Goal: Find specific page/section: Find specific page/section

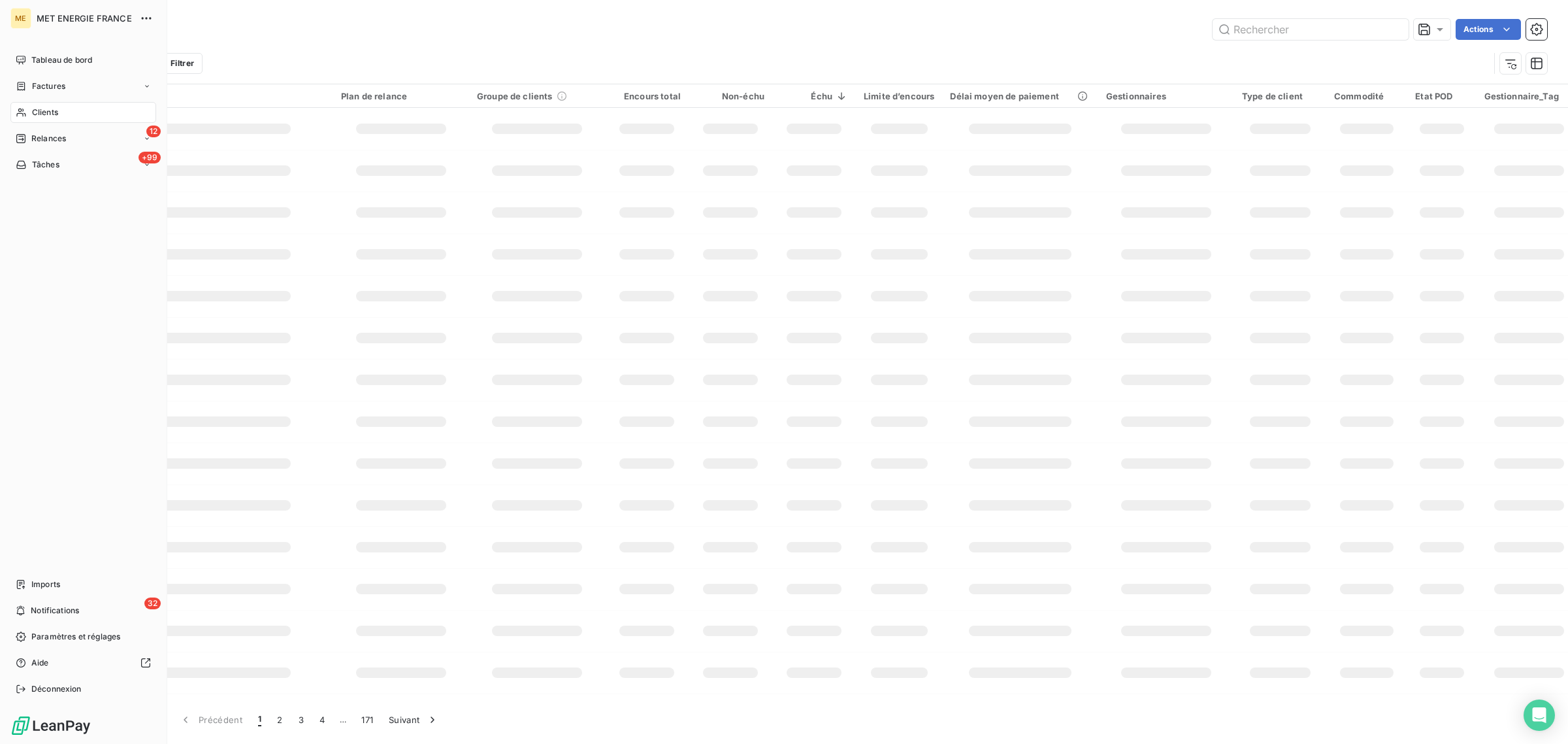
click at [25, 111] on icon at bounding box center [22, 112] width 11 height 10
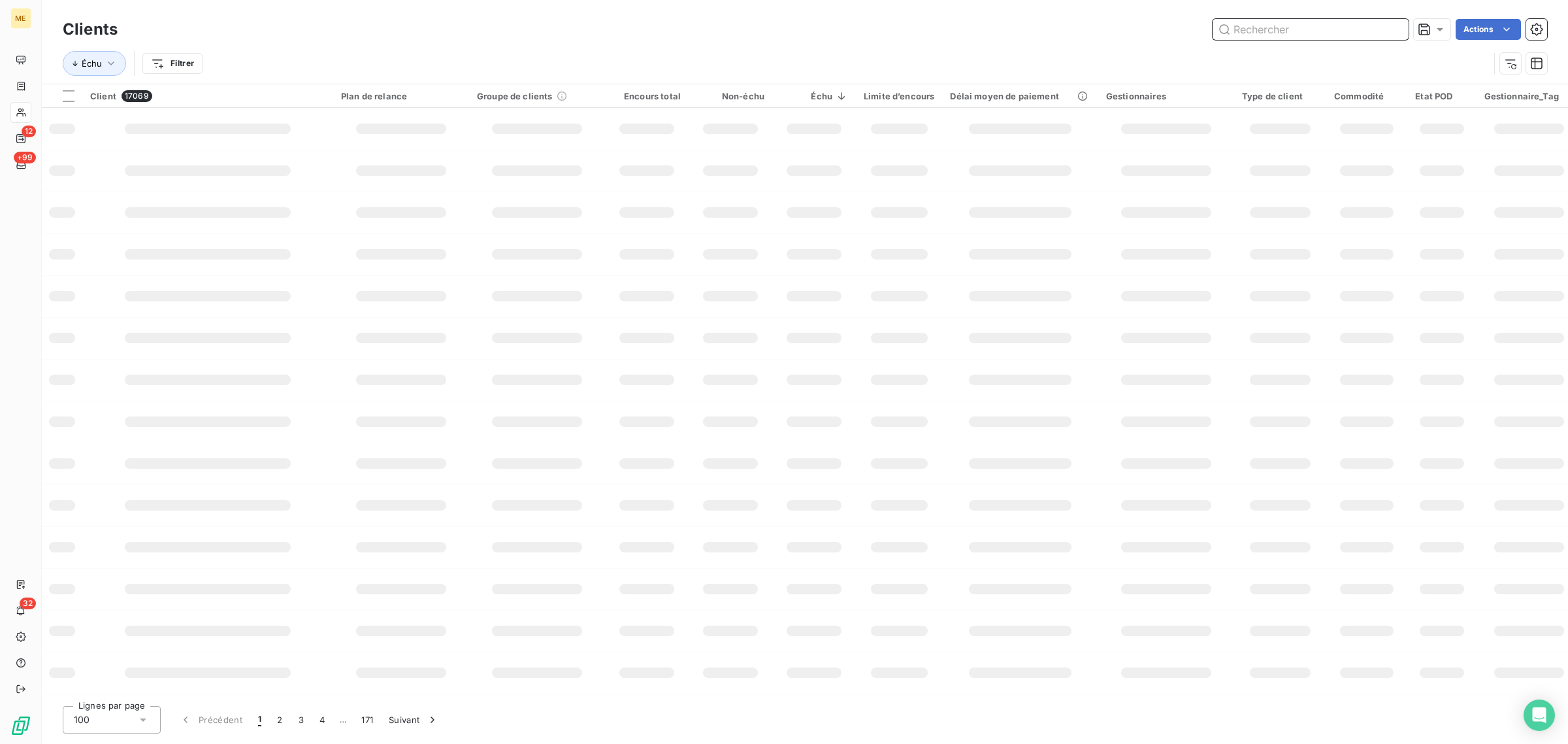
click at [1274, 34] on input "text" at bounding box center [1311, 29] width 196 height 21
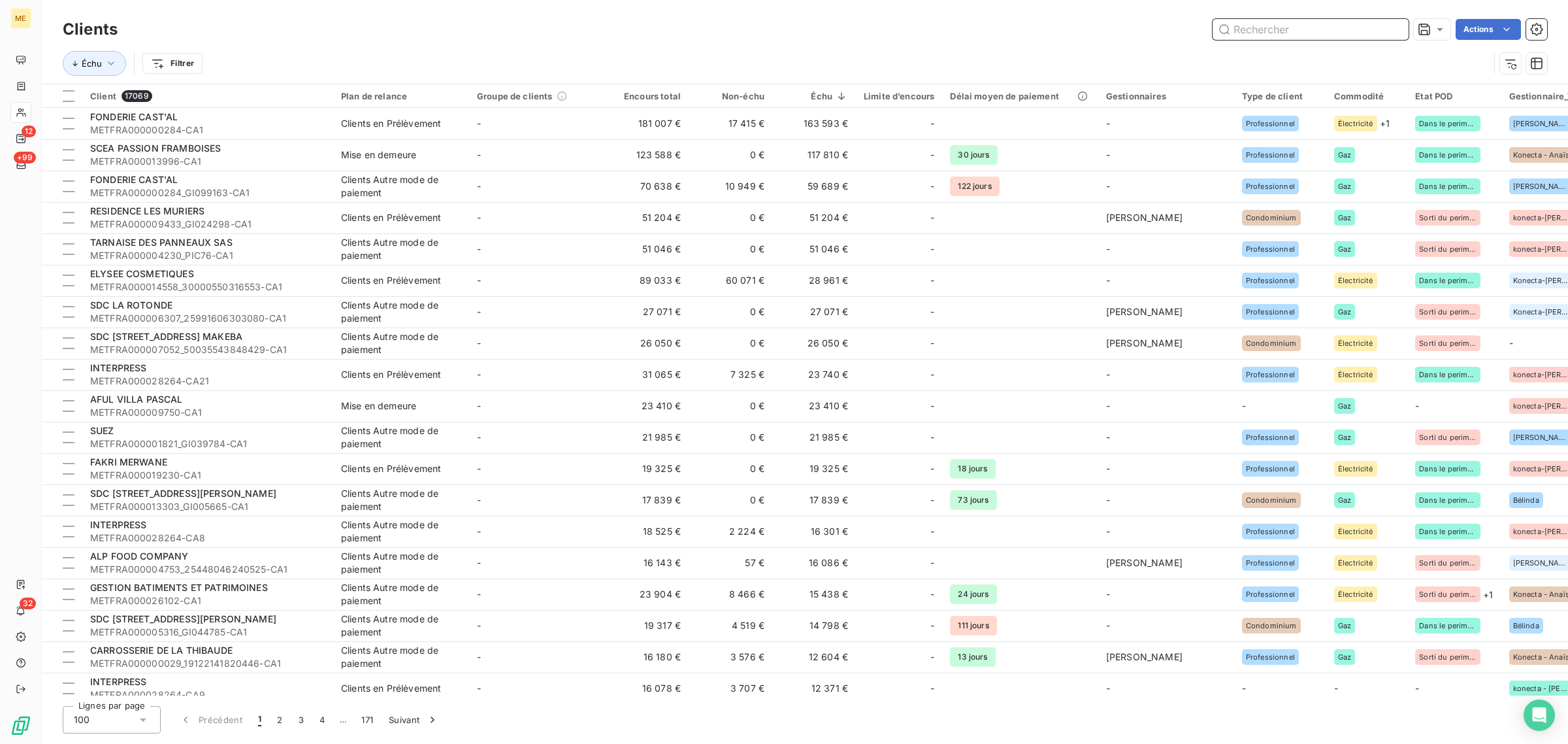
paste input "ZAM-ZAM"
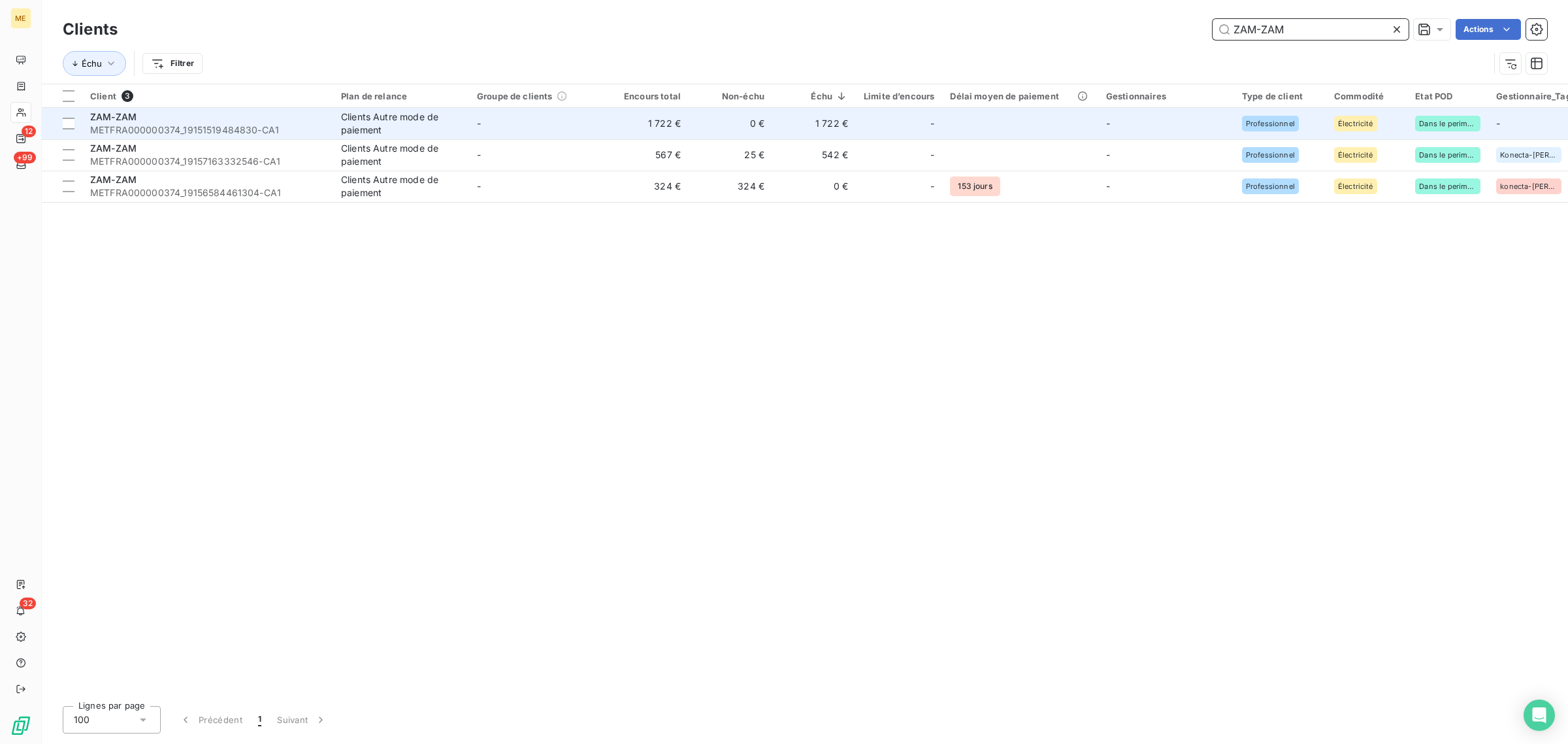
type input "ZAM-ZAM"
click at [479, 128] on span "-" at bounding box center [479, 124] width 4 height 11
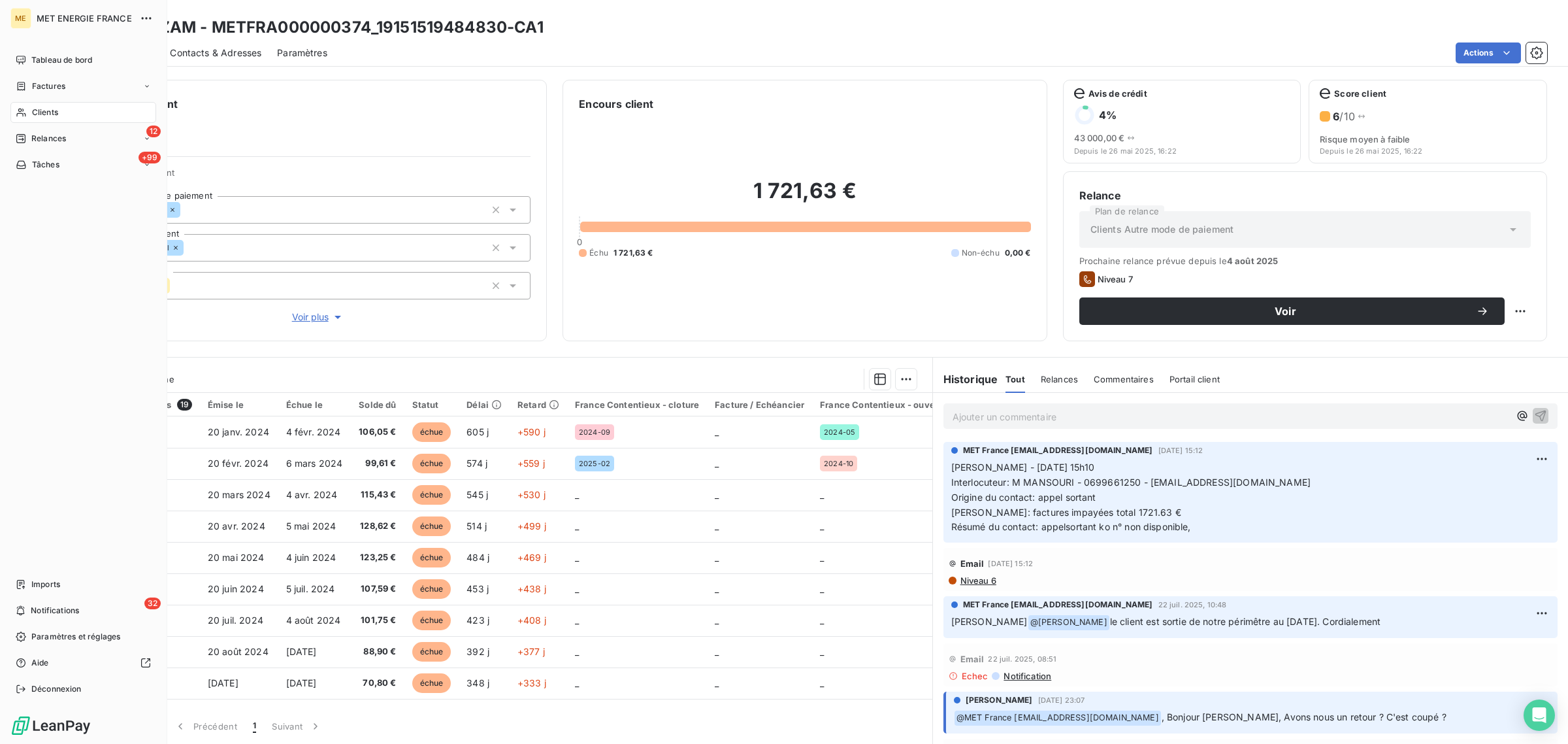
click at [16, 113] on icon at bounding box center [22, 112] width 11 height 10
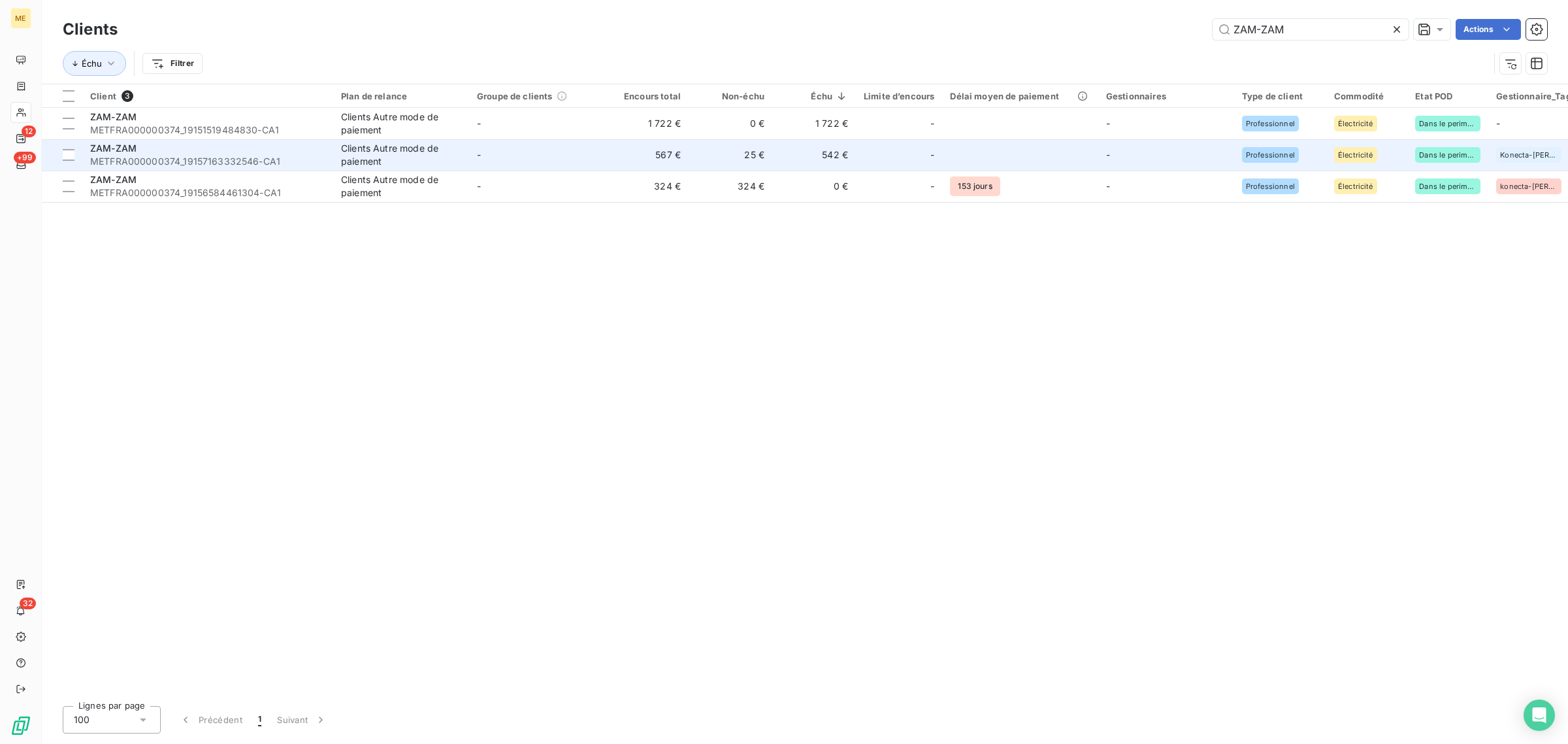
click at [492, 159] on td "-" at bounding box center [537, 154] width 136 height 31
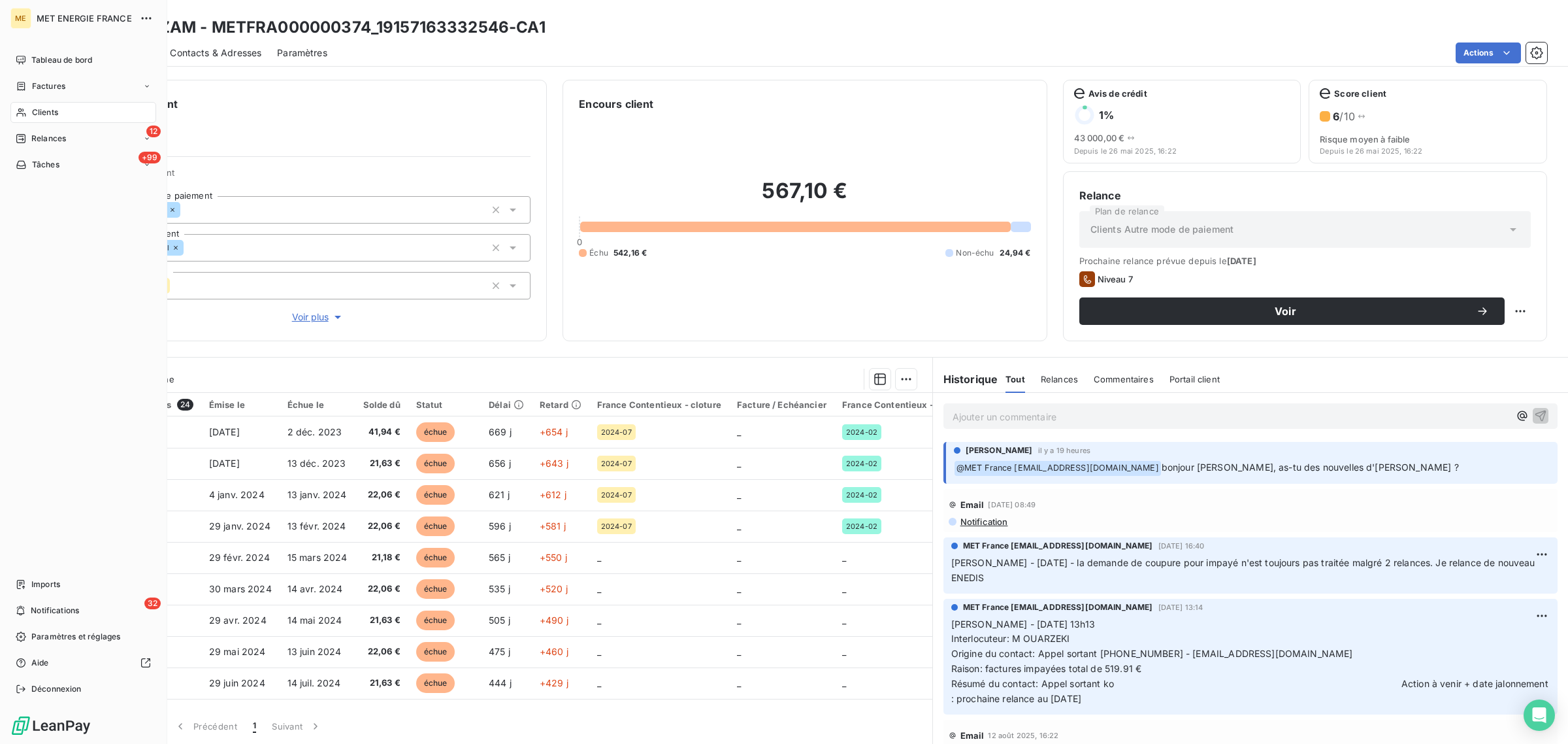
click at [21, 109] on icon at bounding box center [21, 112] width 9 height 8
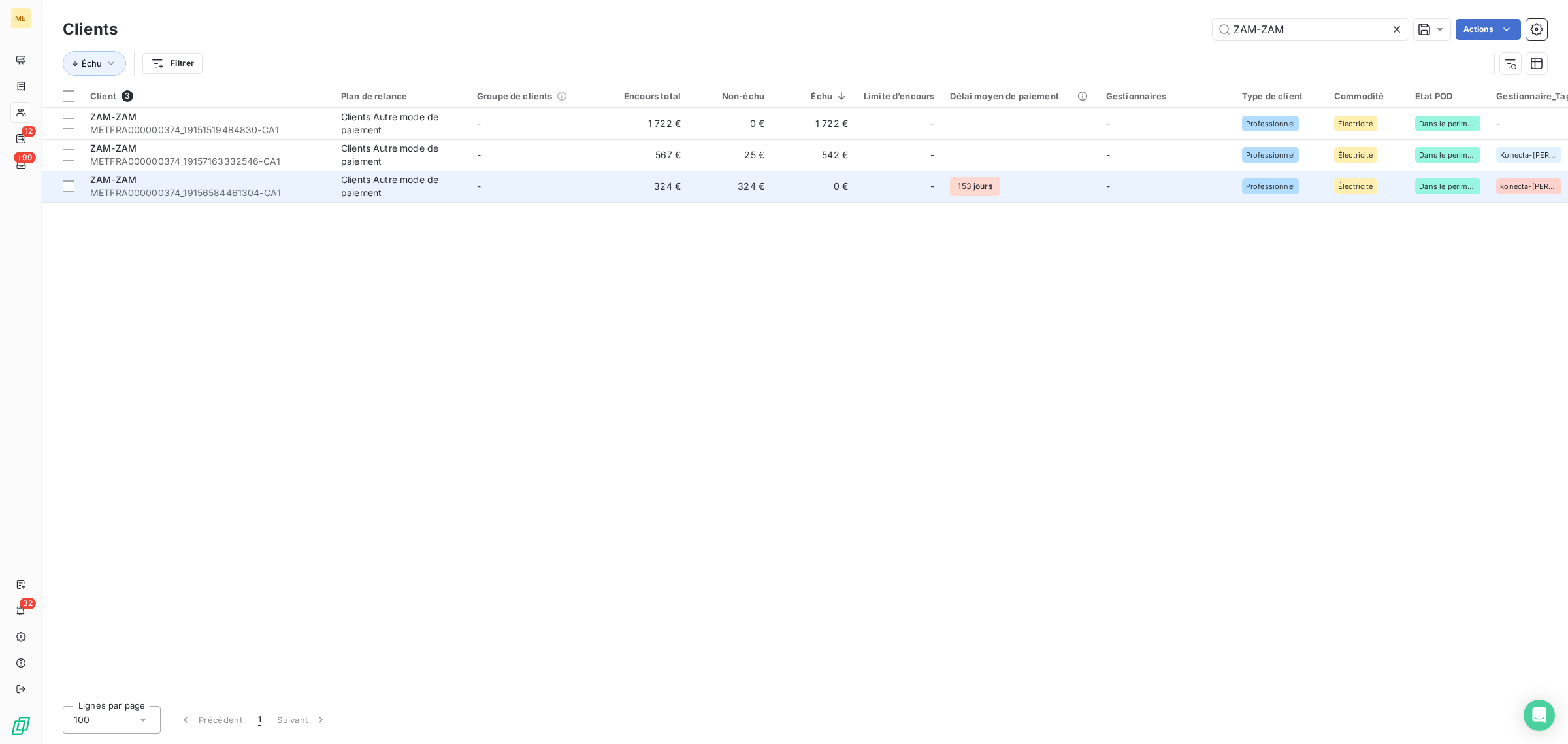
click at [383, 183] on div "Clients Autre mode de paiement" at bounding box center [400, 186] width 120 height 26
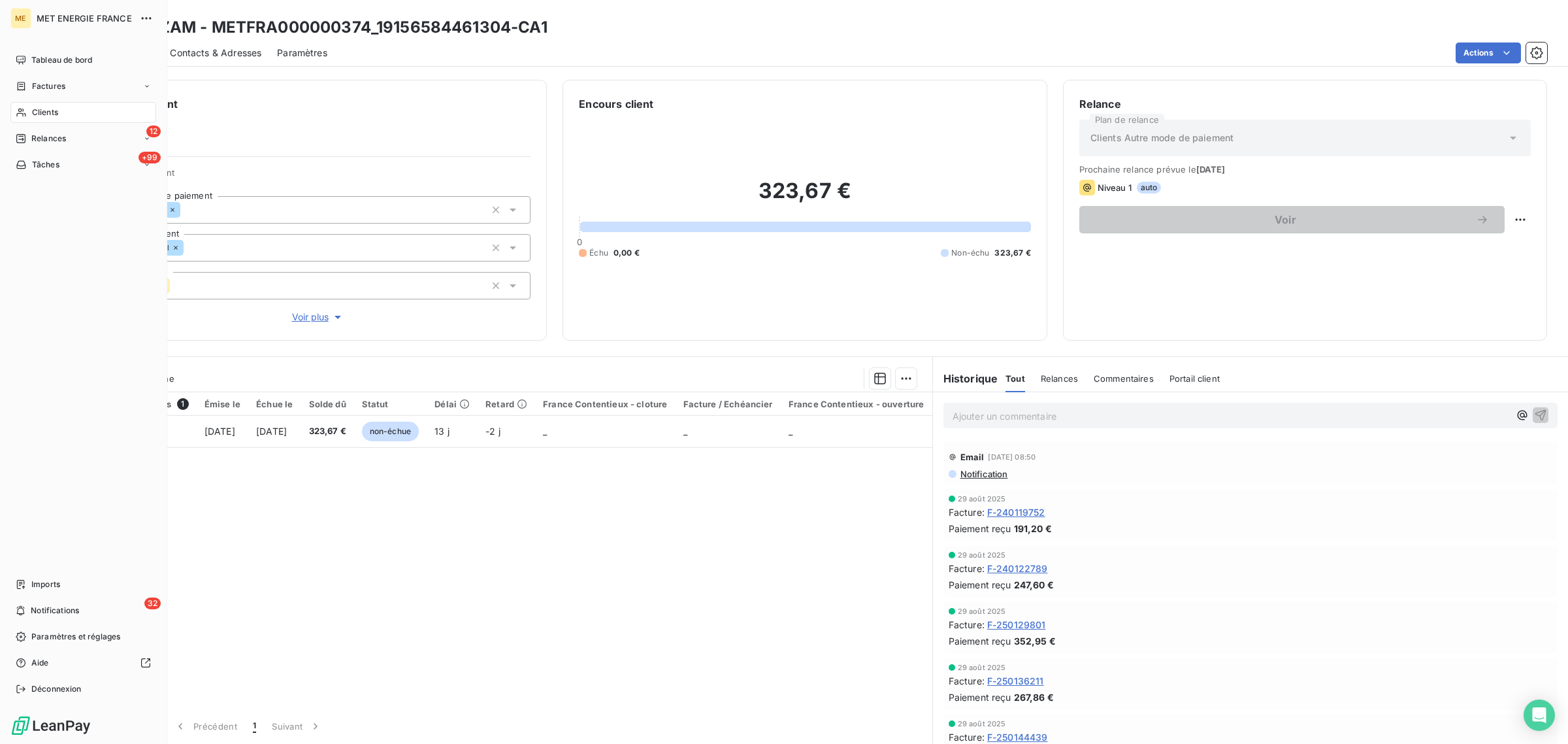
click at [27, 116] on div "Clients" at bounding box center [83, 112] width 145 height 21
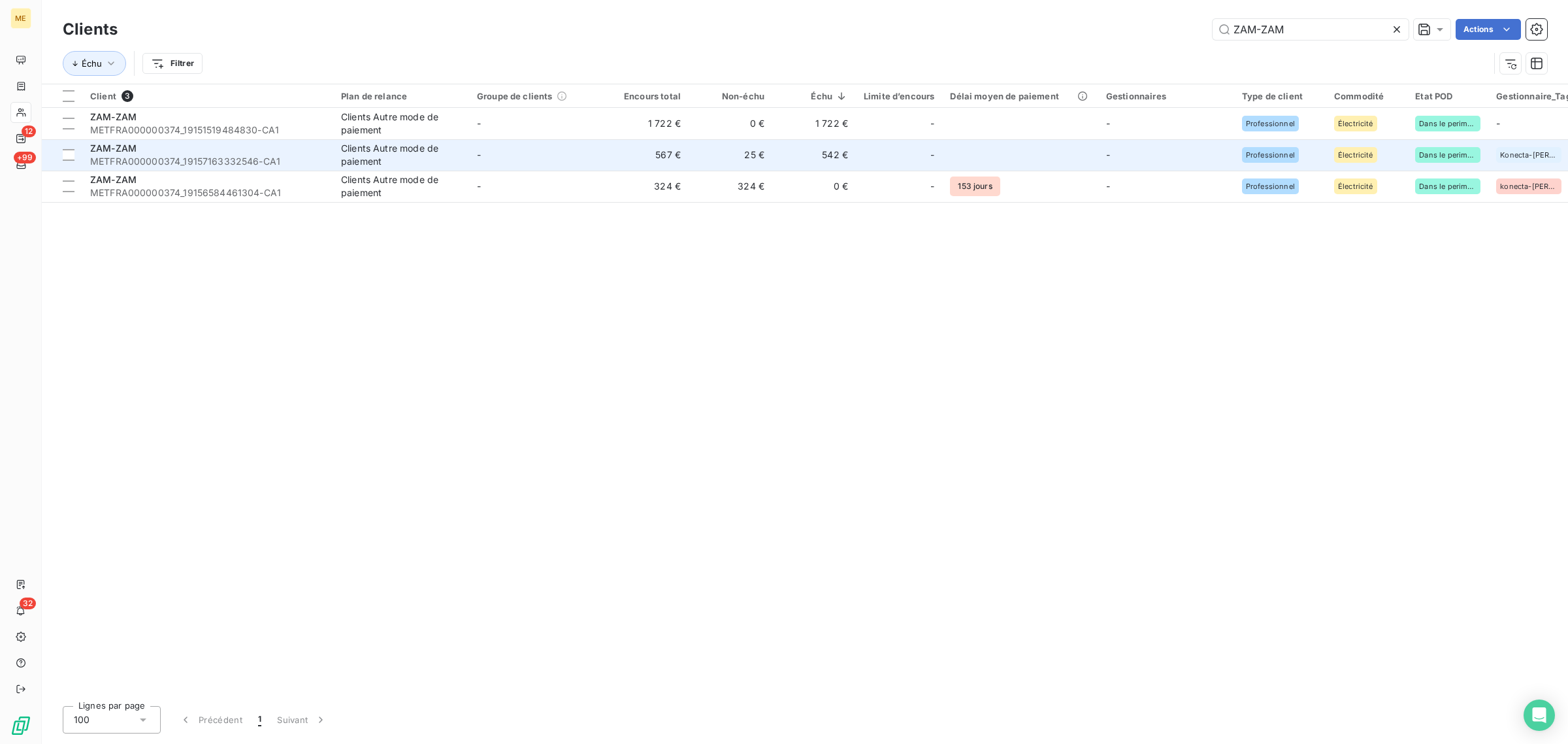
click at [717, 162] on td "25 €" at bounding box center [731, 154] width 84 height 31
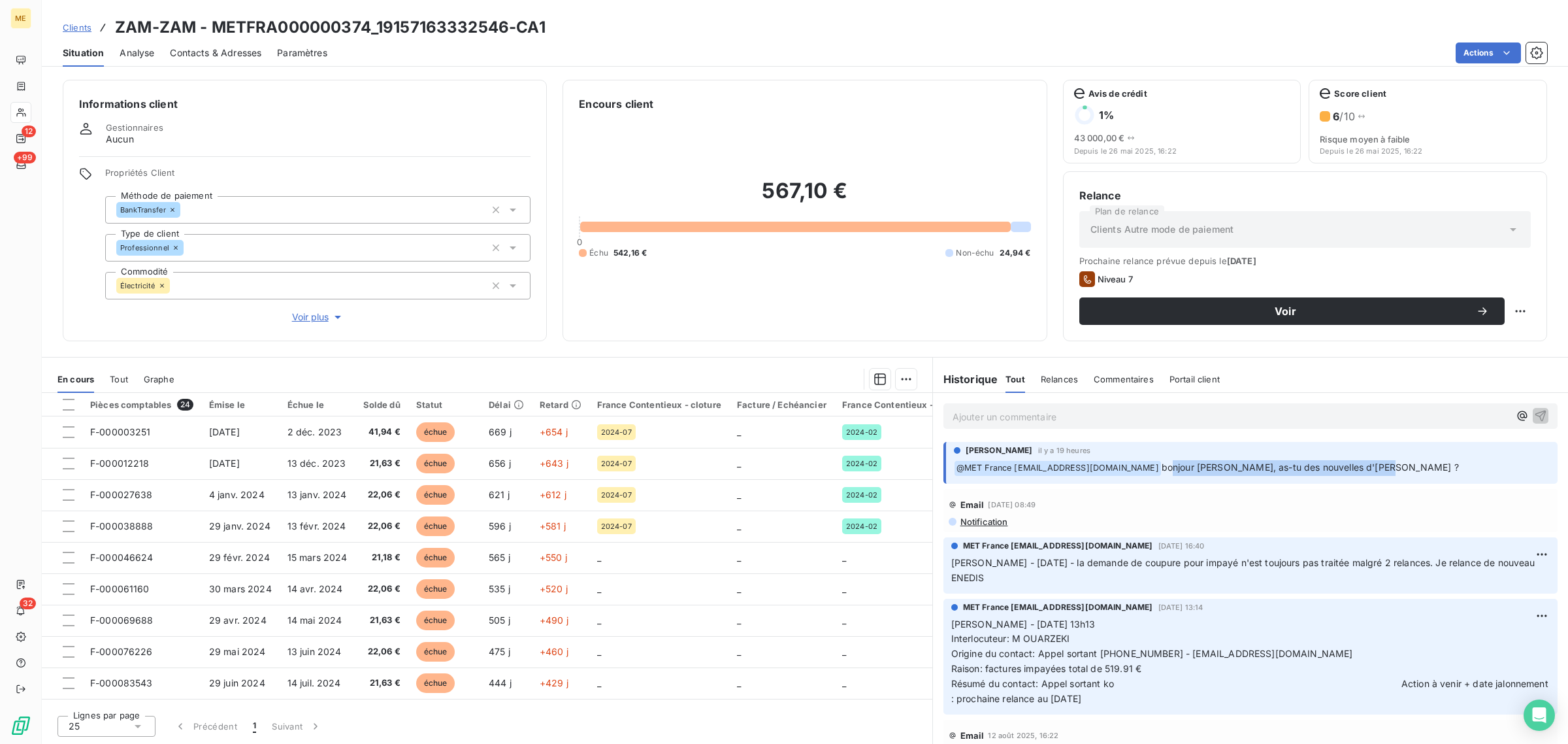
drag, startPoint x: 1399, startPoint y: 466, endPoint x: 1172, endPoint y: 465, distance: 227.0
click at [1172, 465] on p "﻿ @ MET [GEOGRAPHIC_DATA] [EMAIL_ADDRESS][DOMAIN_NAME] [PERSON_NAME], as-tu des…" at bounding box center [1252, 467] width 596 height 16
click at [17, 118] on div at bounding box center [21, 112] width 21 height 21
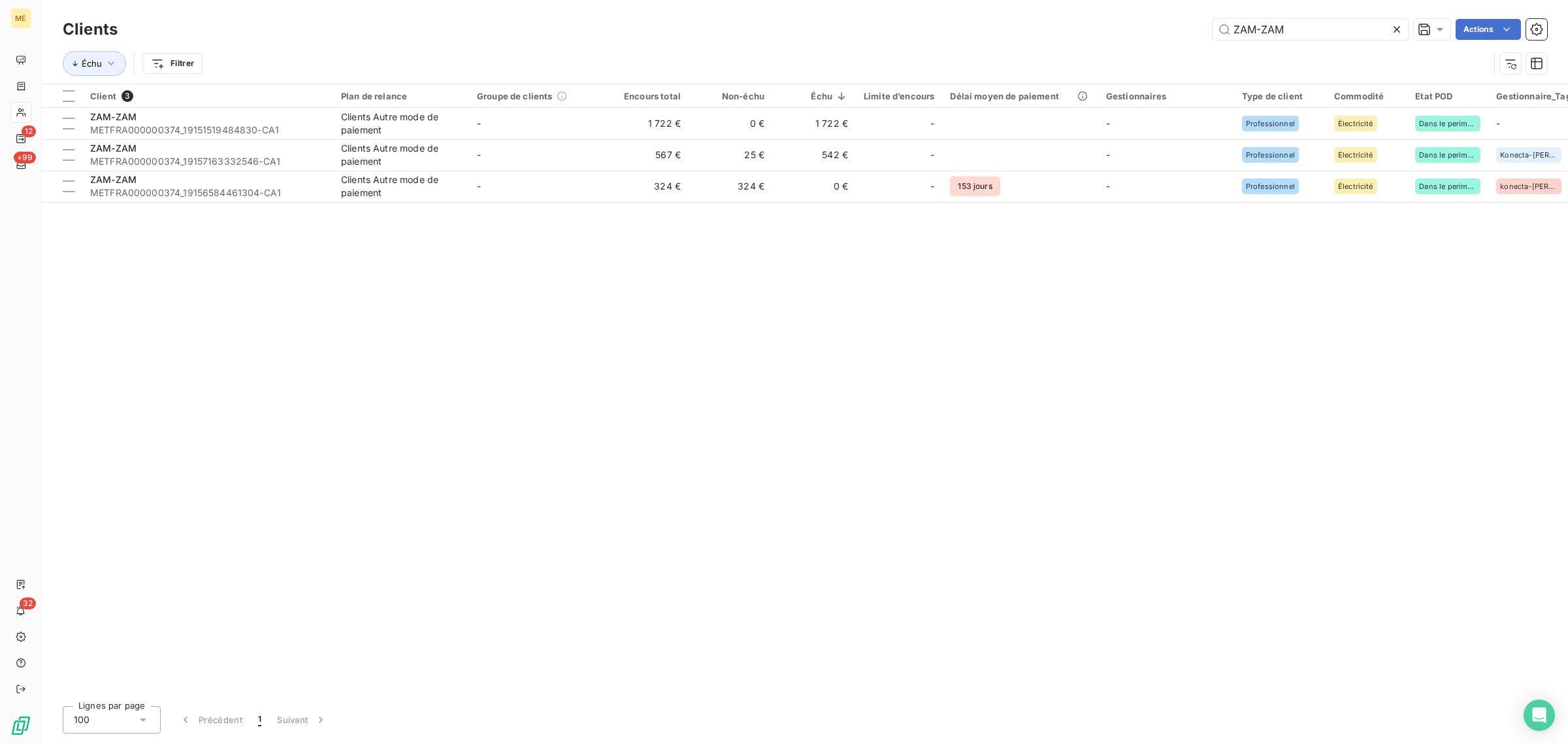
drag, startPoint x: 1307, startPoint y: 33, endPoint x: 1075, endPoint y: 37, distance: 232.0
click at [1082, 36] on div "ZAM-ZAM Actions" at bounding box center [840, 29] width 1414 height 21
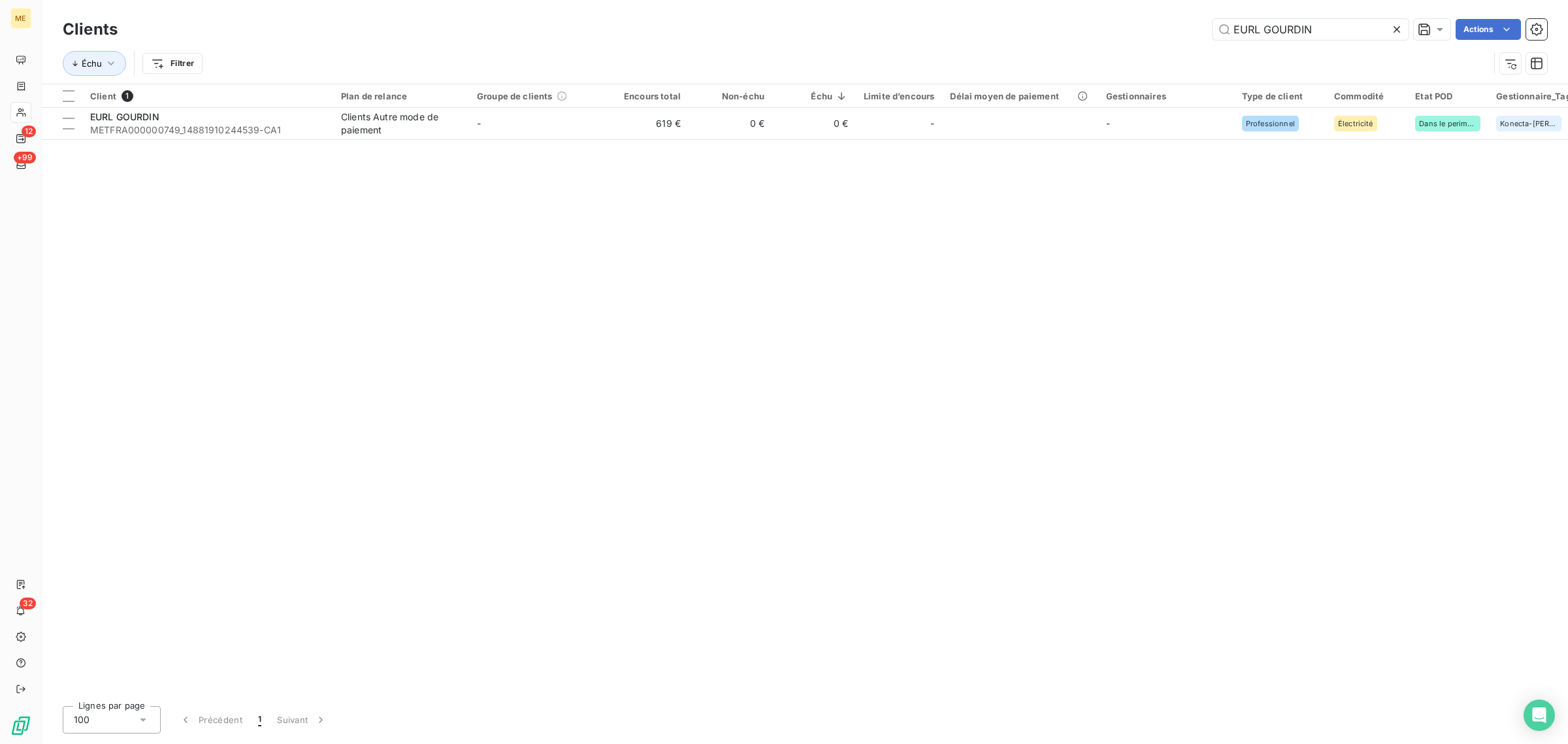
type input "EURL GOURDIN"
click at [574, 135] on td "-" at bounding box center [537, 123] width 136 height 31
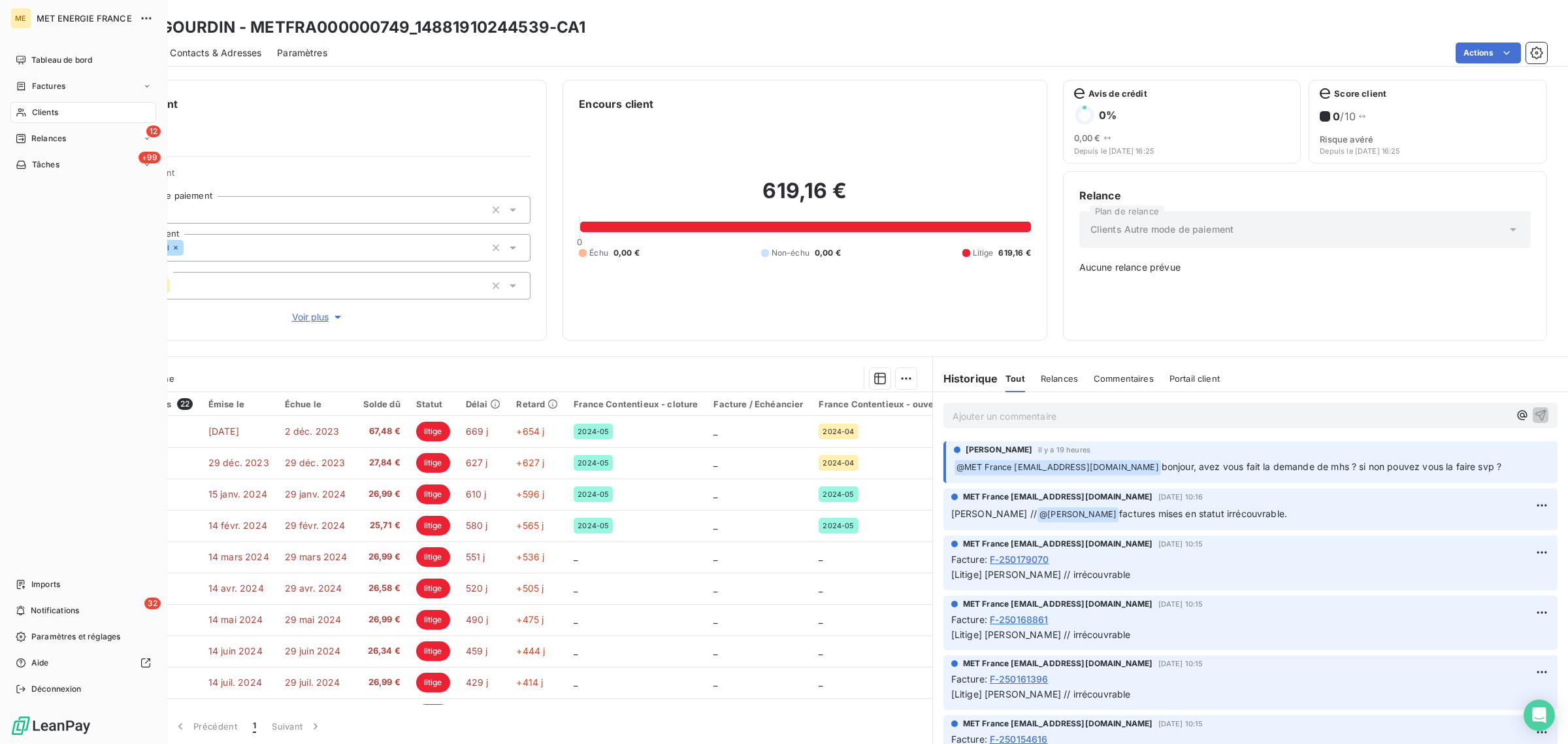
click at [29, 106] on div "Clients" at bounding box center [83, 112] width 145 height 21
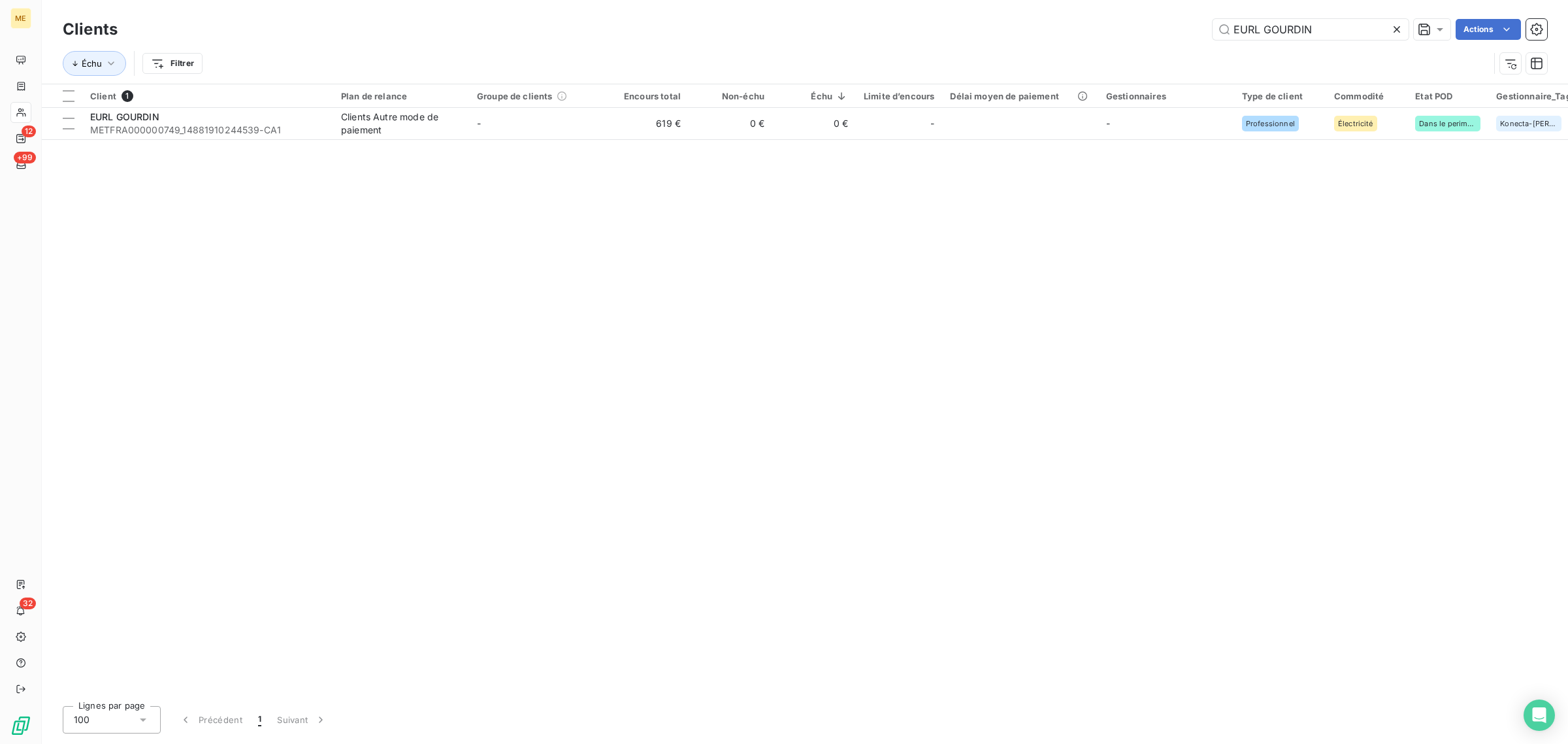
drag, startPoint x: 1341, startPoint y: 31, endPoint x: 1111, endPoint y: 40, distance: 230.2
click at [1111, 40] on div "EURL GOURDIN Actions" at bounding box center [840, 29] width 1414 height 21
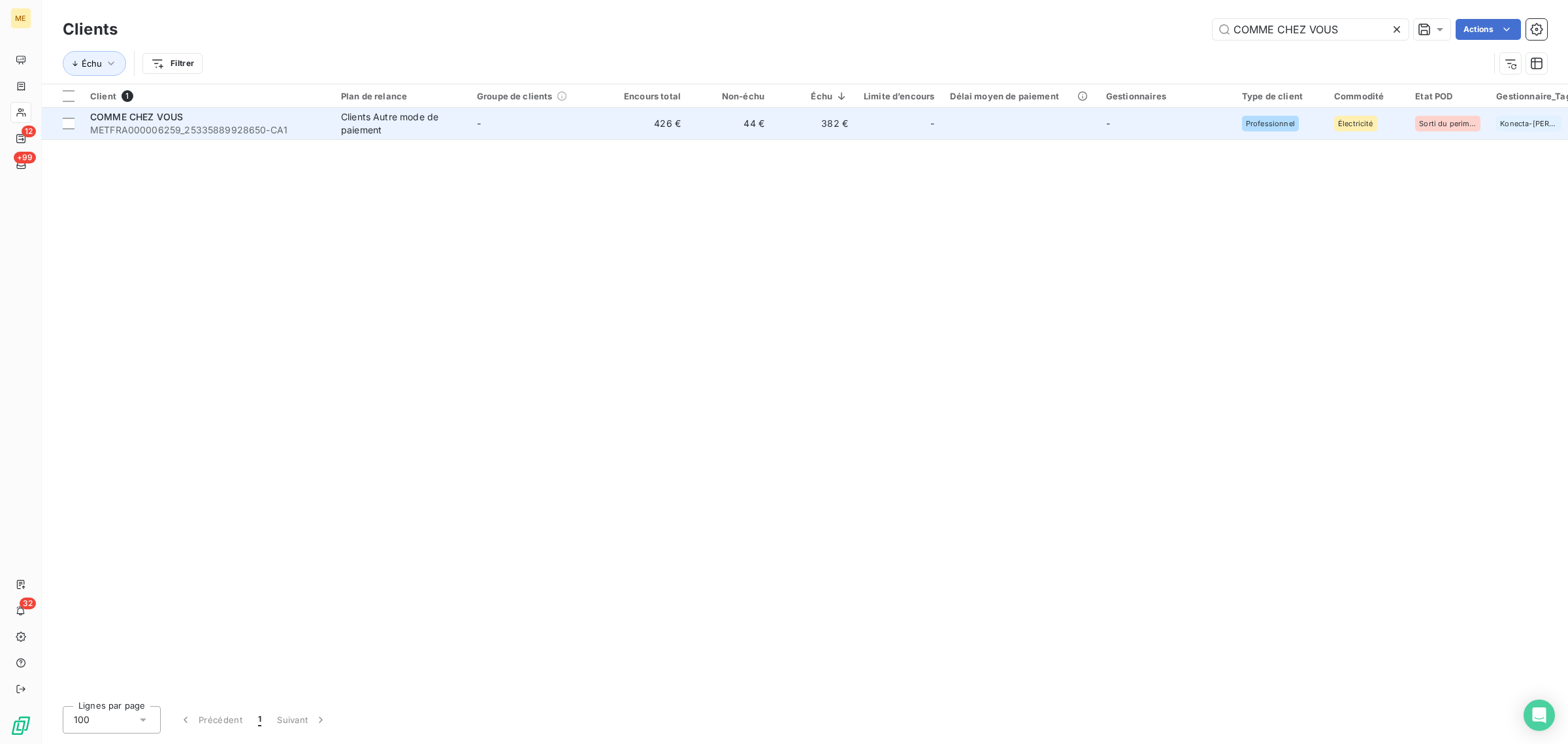
type input "COMME CHEZ VOUS"
click at [560, 130] on td "-" at bounding box center [537, 123] width 136 height 31
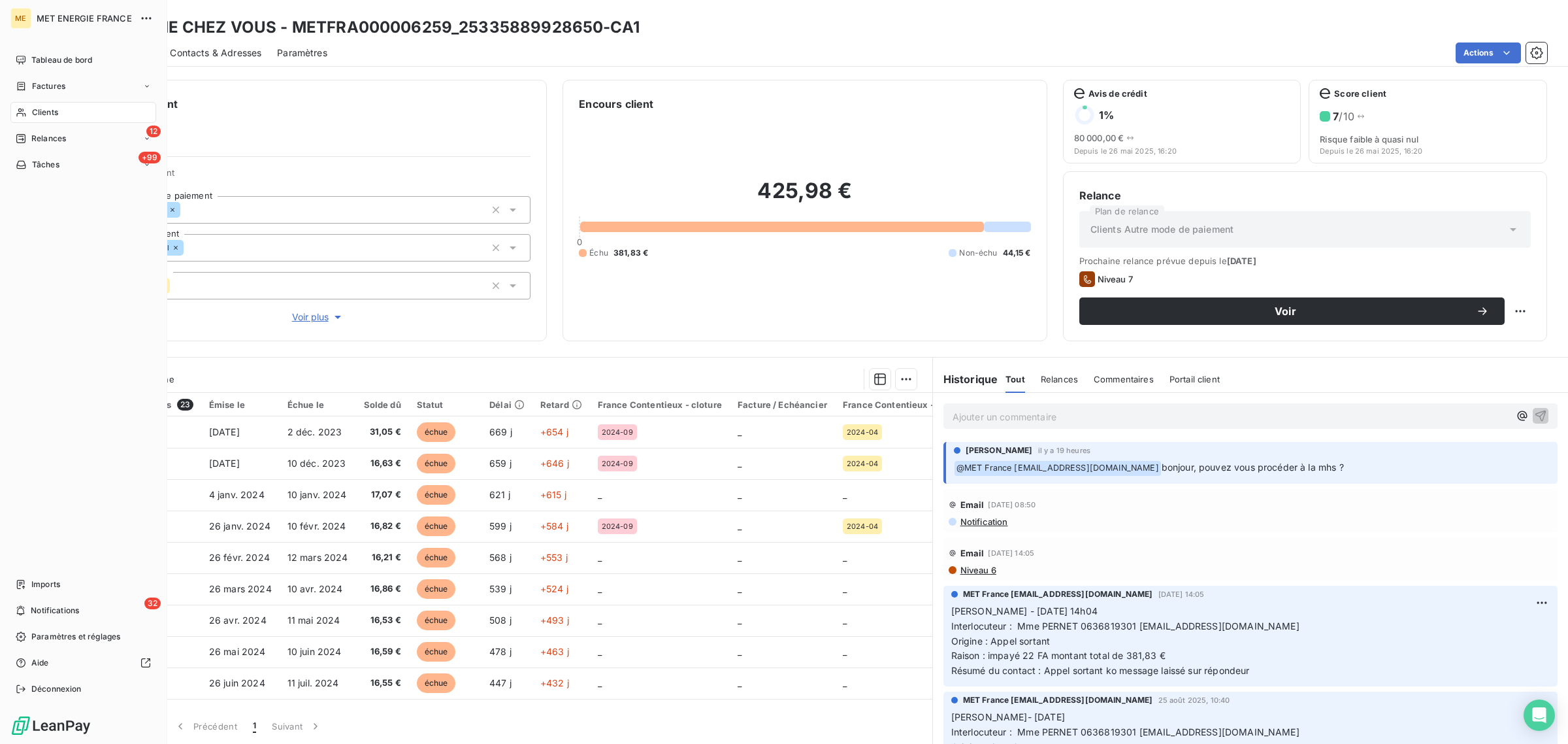
click at [30, 106] on div "Clients" at bounding box center [83, 112] width 145 height 21
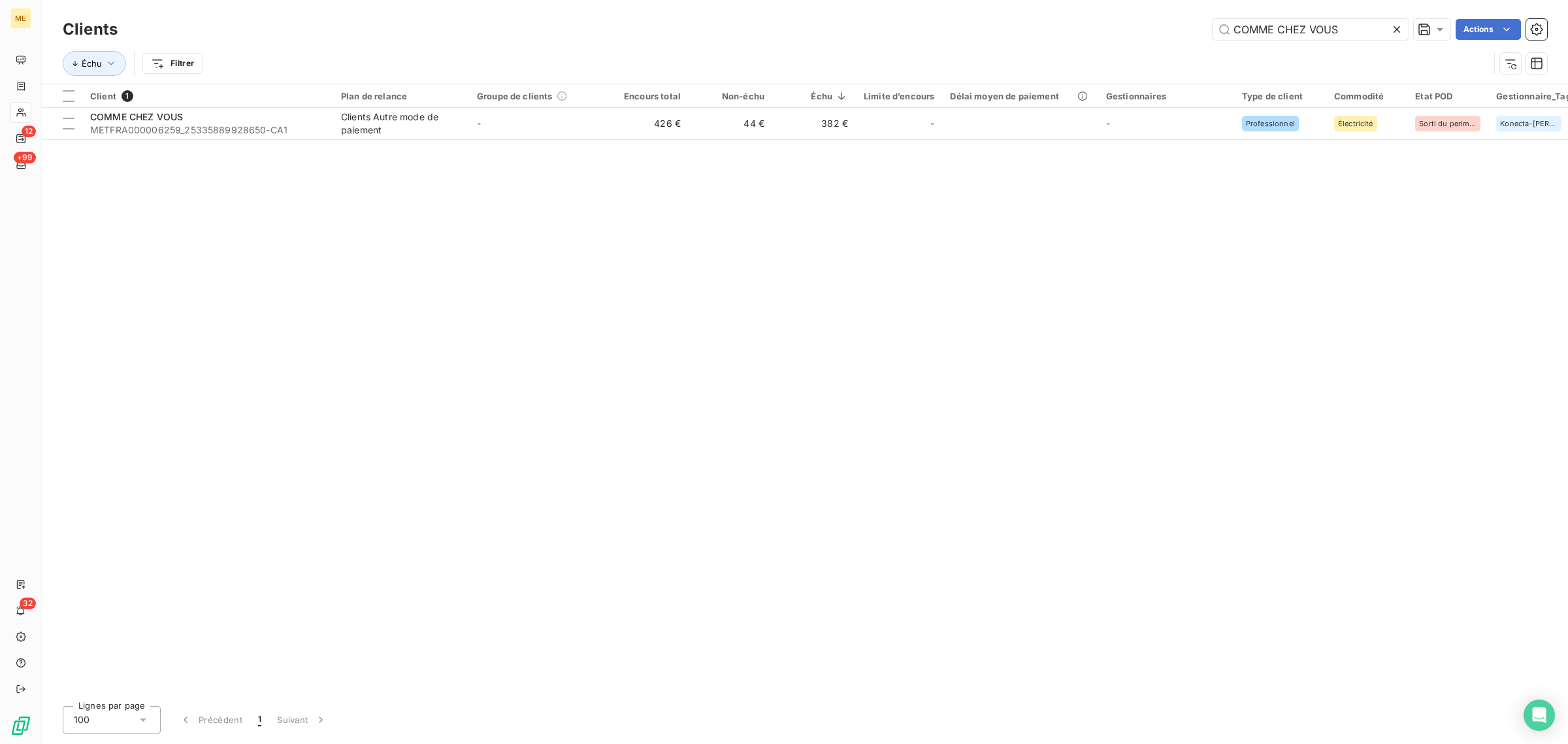
drag, startPoint x: 1351, startPoint y: 28, endPoint x: 873, endPoint y: 36, distance: 478.1
click at [887, 34] on div "COMME CHEZ VOUS Actions" at bounding box center [840, 29] width 1414 height 21
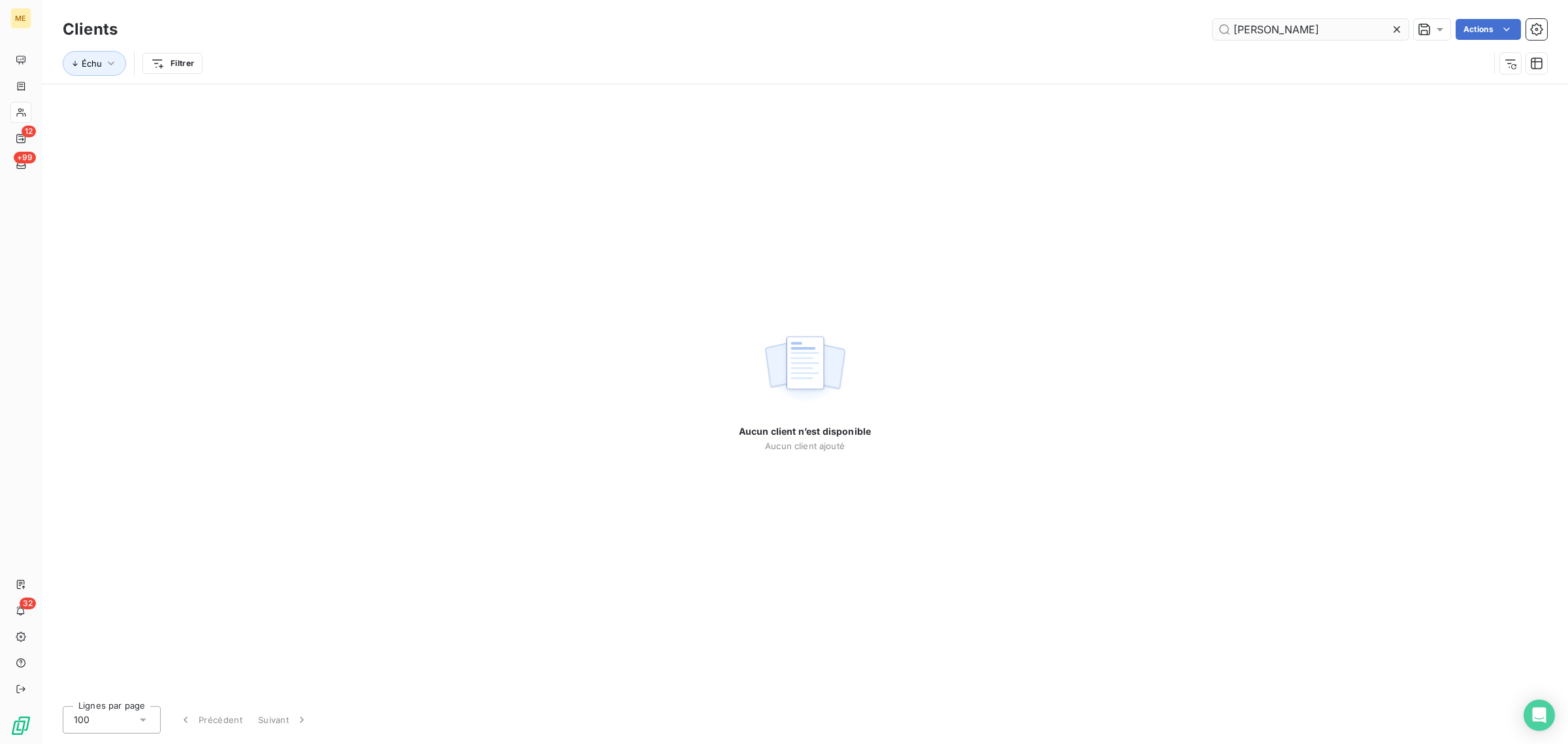
click at [1236, 29] on input "[PERSON_NAME]" at bounding box center [1311, 29] width 196 height 21
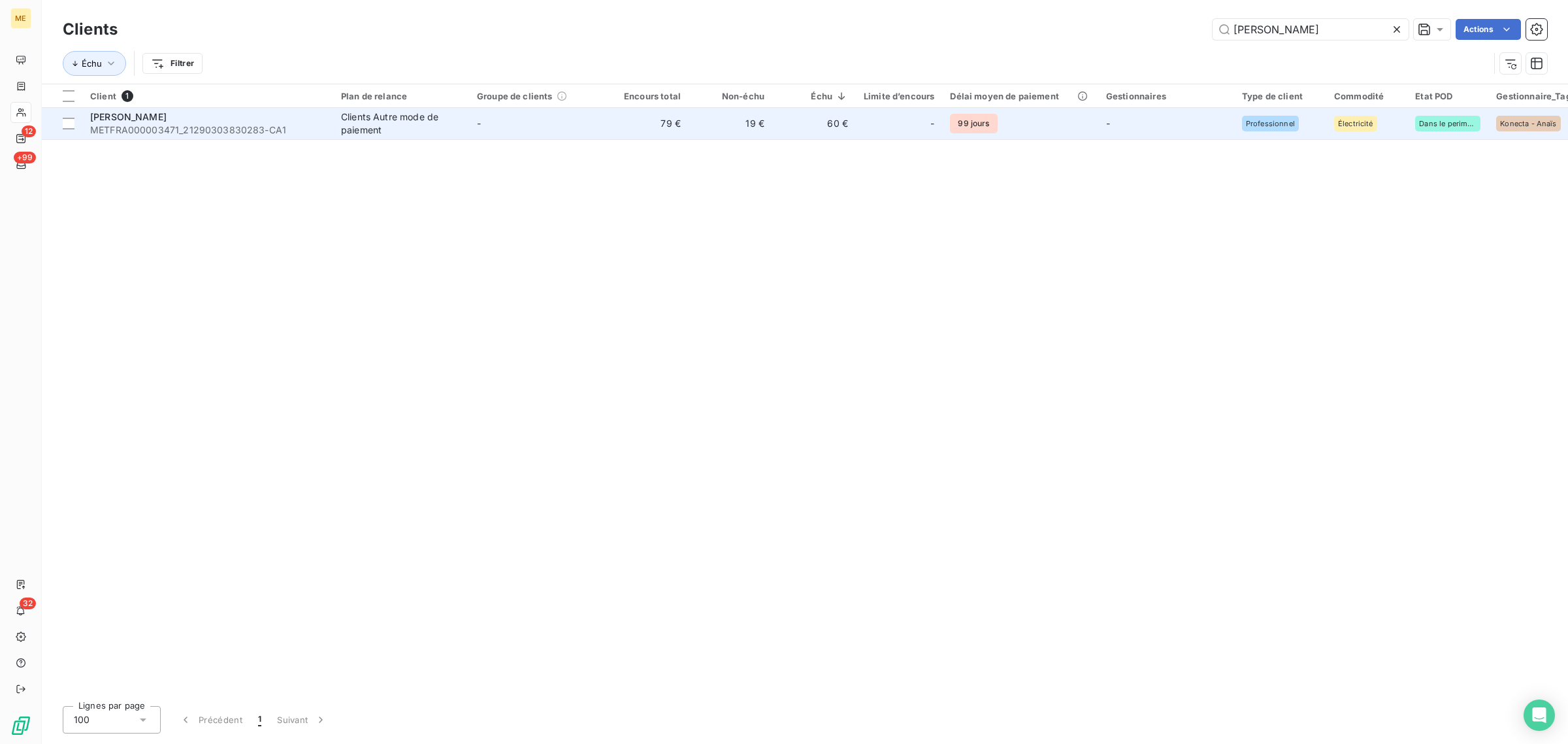
type input "[PERSON_NAME]"
click at [612, 133] on td "79 €" at bounding box center [647, 123] width 84 height 31
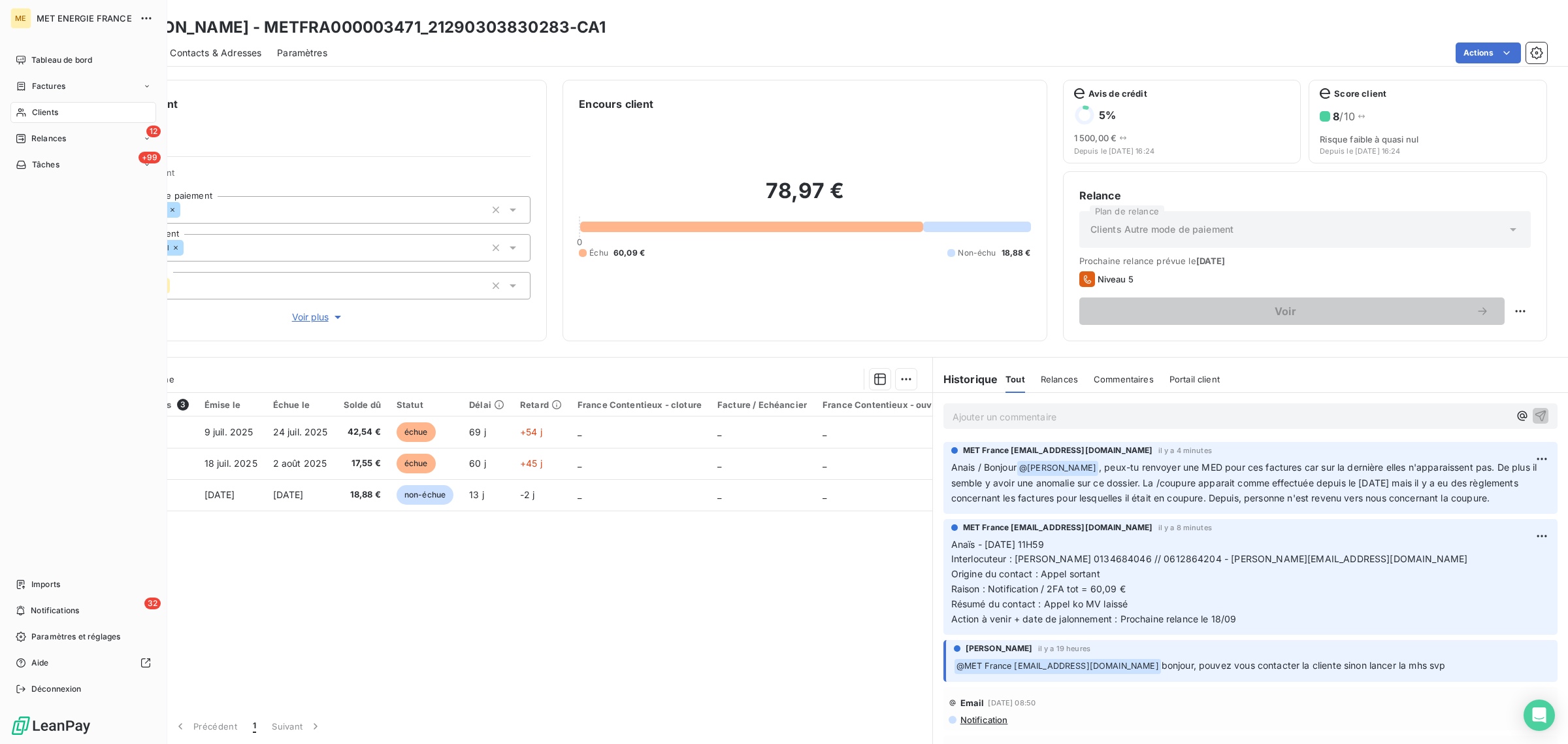
click at [37, 114] on span "Clients" at bounding box center [45, 112] width 26 height 11
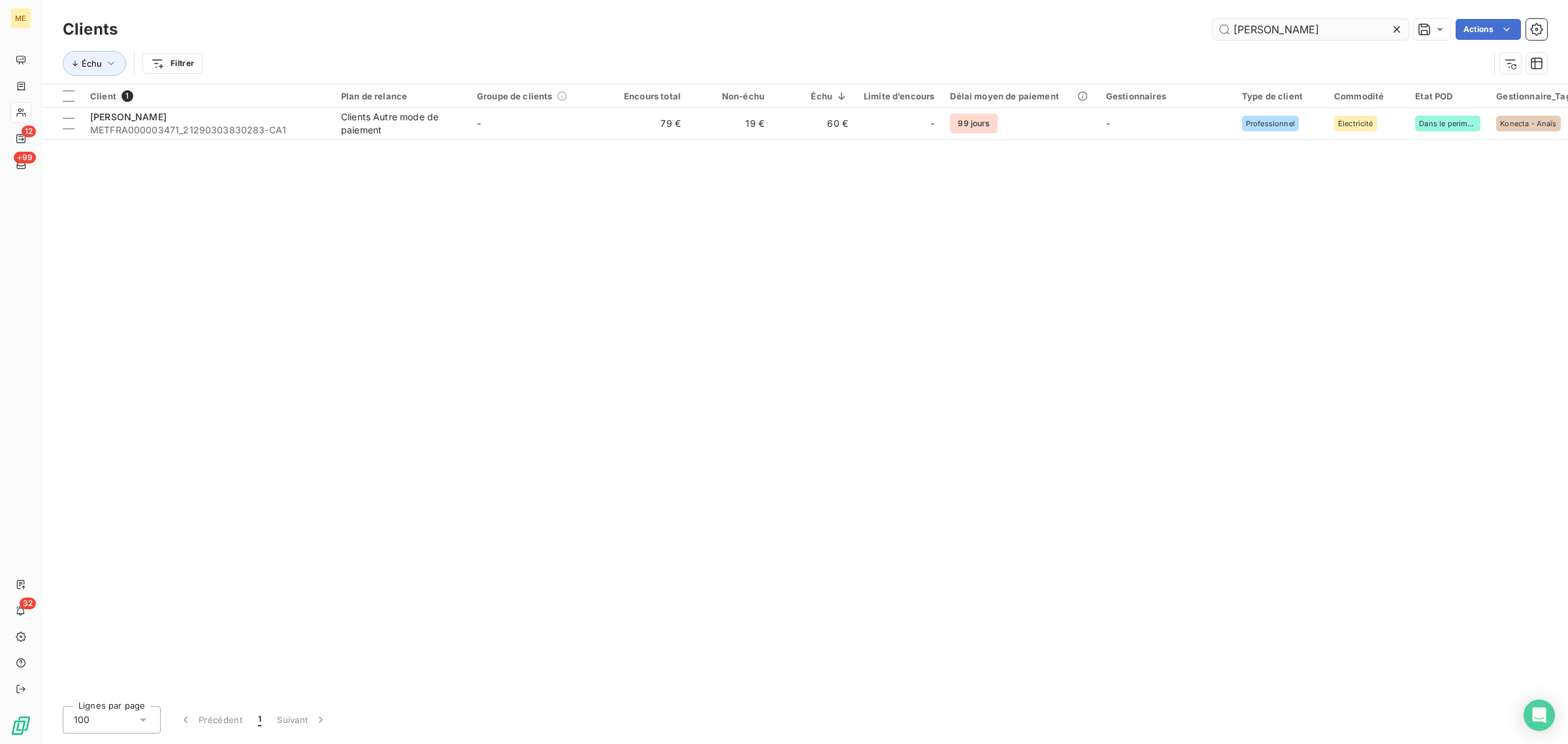
drag, startPoint x: 1393, startPoint y: 29, endPoint x: 1361, endPoint y: 24, distance: 32.4
click at [1393, 26] on icon at bounding box center [1397, 29] width 13 height 13
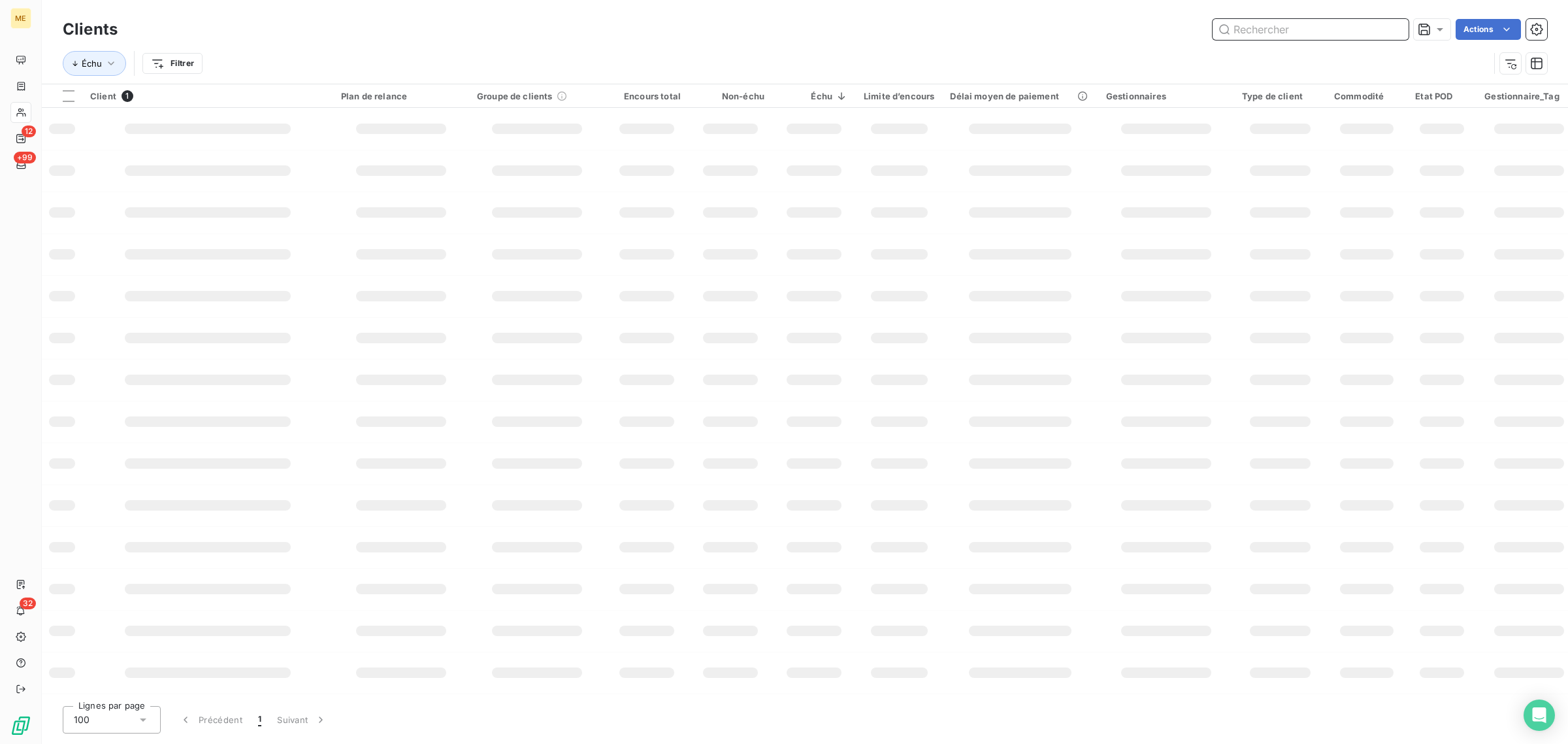
drag, startPoint x: 1306, startPoint y: 27, endPoint x: 1299, endPoint y: 24, distance: 7.6
click at [1303, 25] on input "text" at bounding box center [1311, 29] width 196 height 21
paste input "[PERSON_NAME] IMMOBILIER"
type input "[PERSON_NAME] IMMOBILIER"
paste input "[PERSON_NAME] IMMOBILIER"
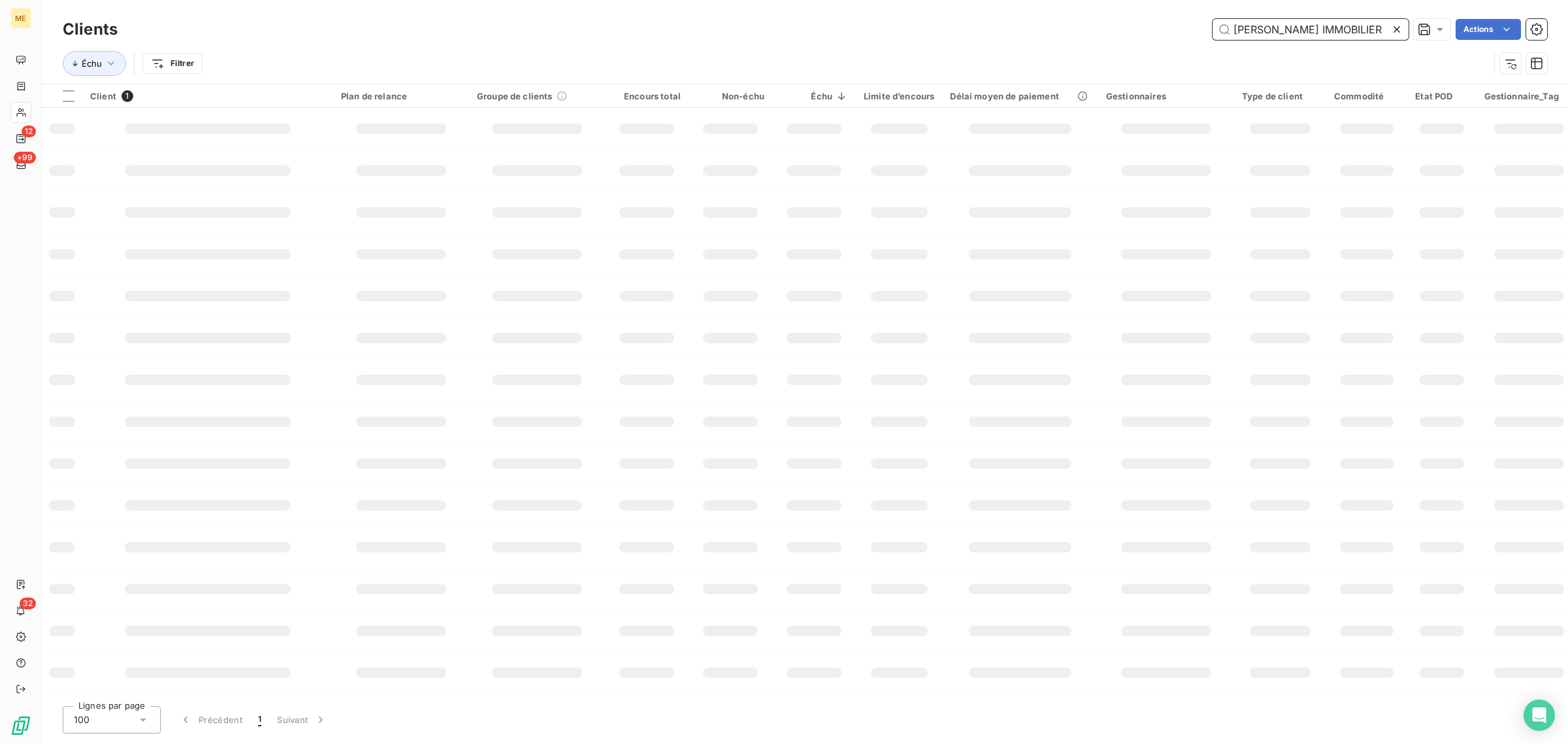
scroll to position [0, 2]
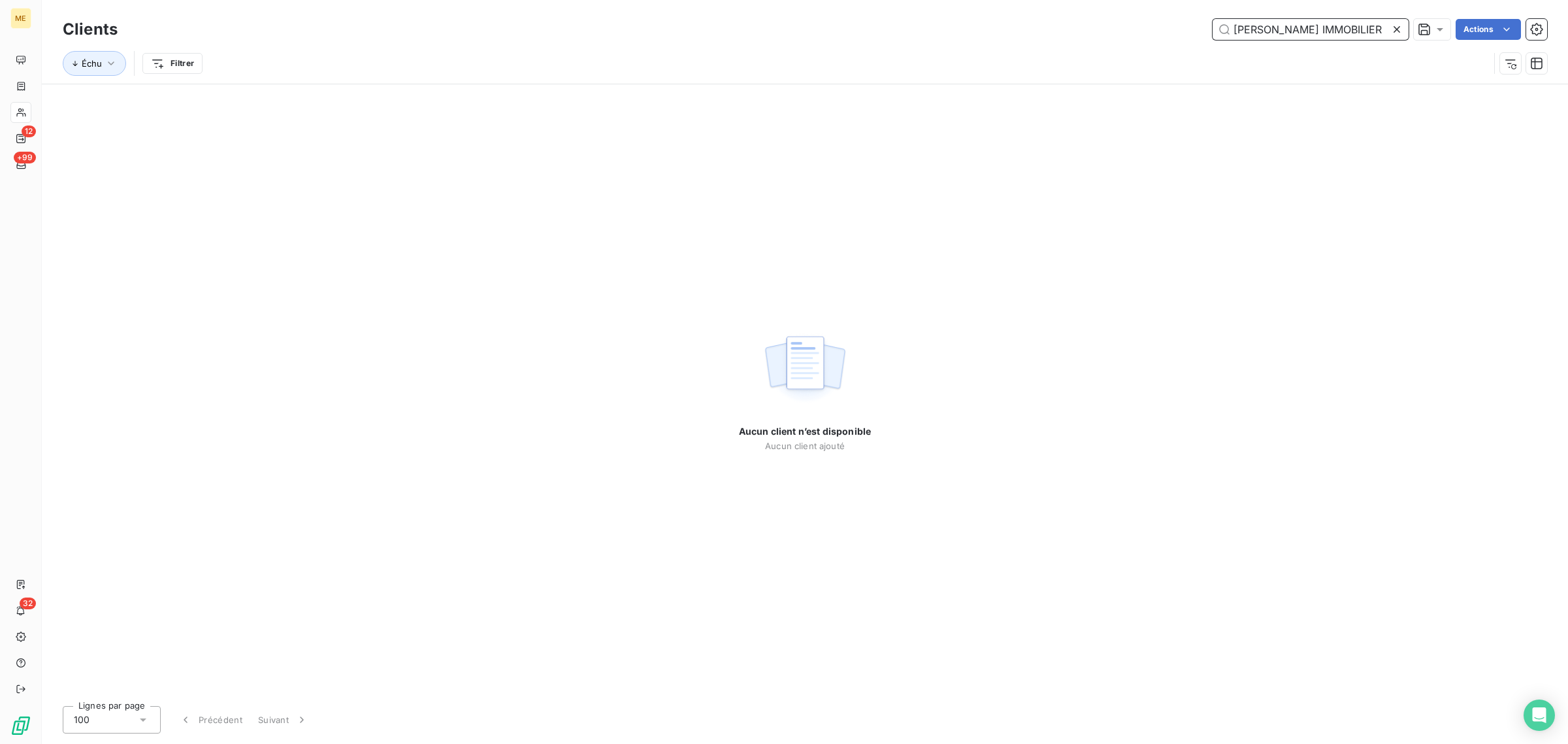
click at [1239, 25] on input "[PERSON_NAME] IMMOBILIER" at bounding box center [1311, 29] width 196 height 21
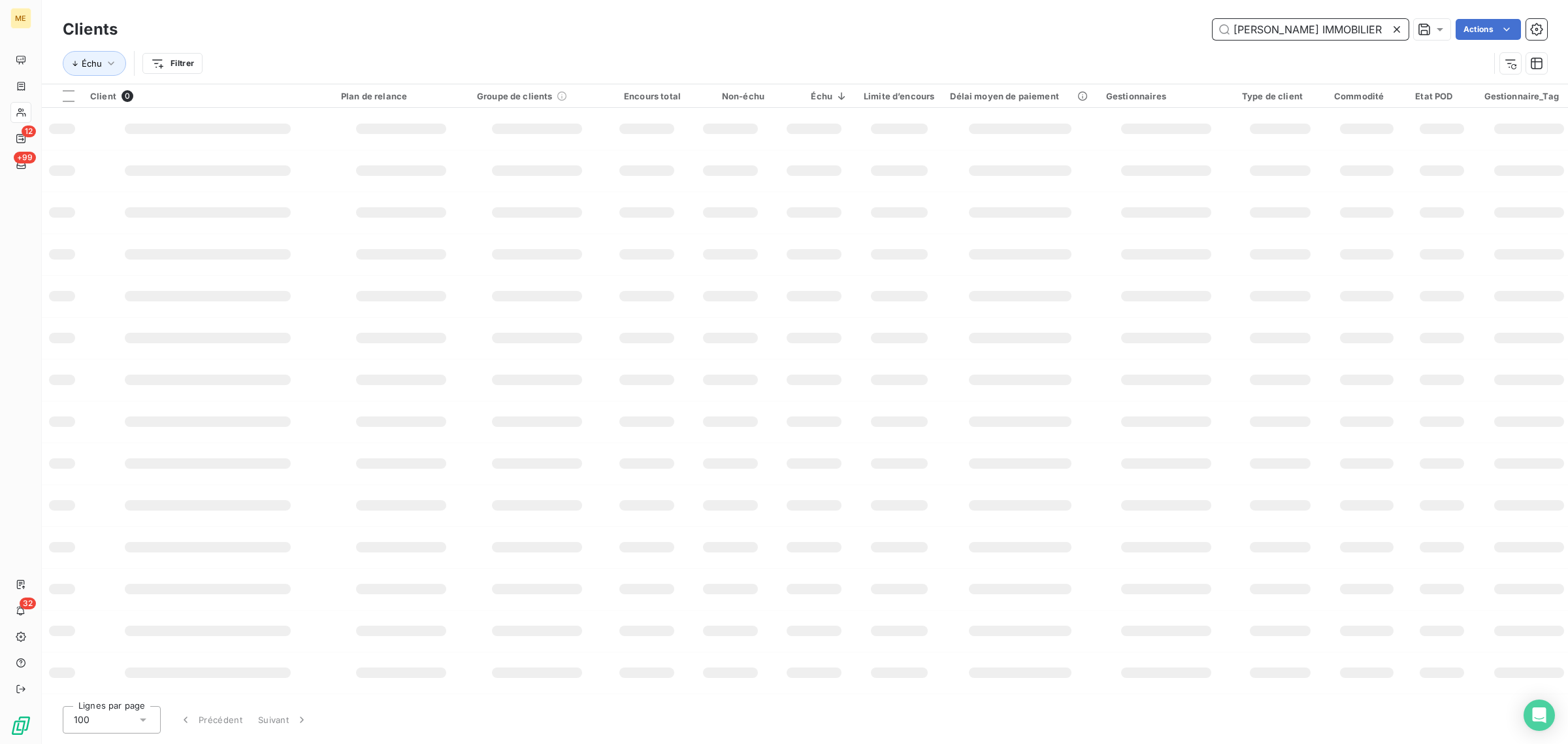
scroll to position [0, 0]
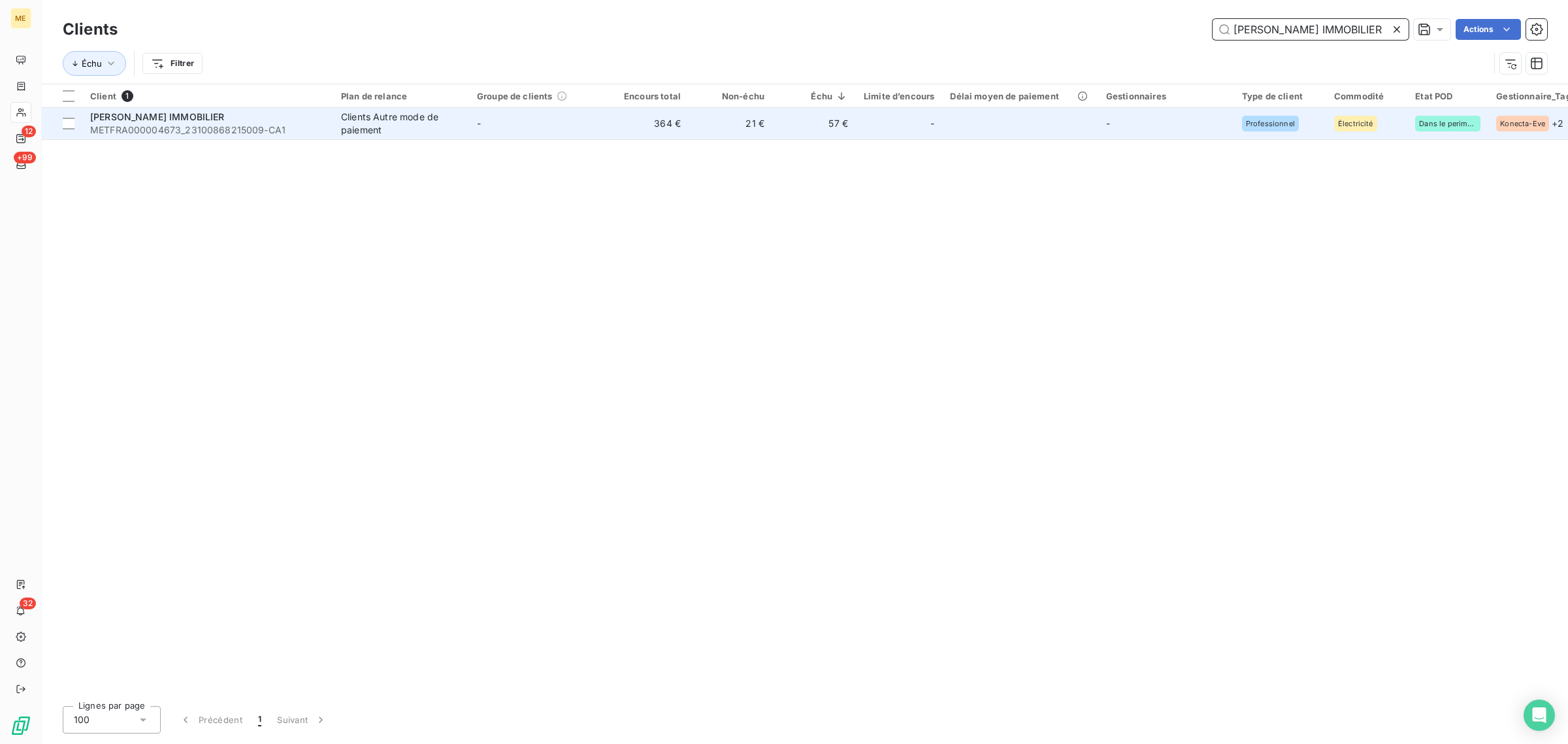
type input "[PERSON_NAME] IMMOBILIER"
click at [525, 126] on td "-" at bounding box center [537, 123] width 136 height 31
